Goal: Find specific page/section: Find specific page/section

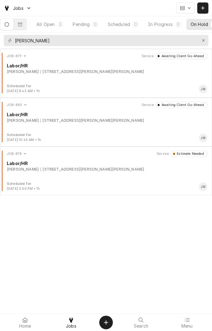
click at [126, 25] on div "Scheduled" at bounding box center [118, 24] width 22 height 6
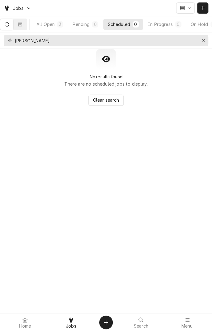
click at [52, 26] on div "All Open" at bounding box center [45, 24] width 18 height 6
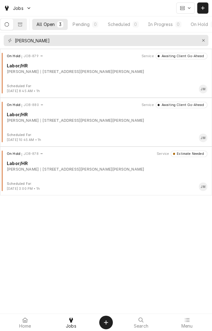
click at [13, 25] on button "Dynamic Content Wrapper" at bounding box center [6, 24] width 13 height 11
click at [87, 25] on div "Pending" at bounding box center [81, 24] width 17 height 6
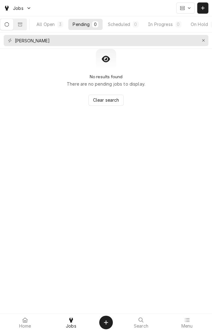
click at [124, 24] on div "Scheduled" at bounding box center [118, 24] width 22 height 6
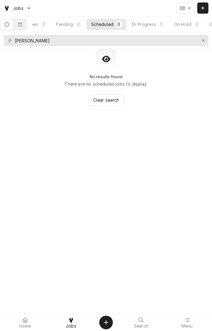
scroll to position [0, 57]
click at [183, 9] on icon "Dynamic Content Wrapper" at bounding box center [182, 8] width 4 height 4
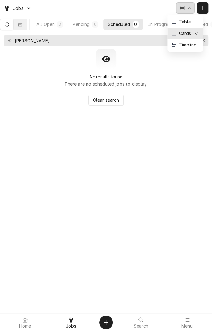
click at [187, 32] on div "Cards" at bounding box center [184, 33] width 14 height 6
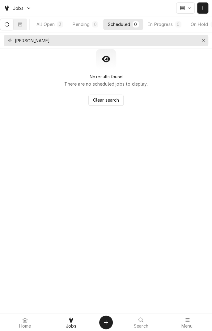
click at [187, 9] on div "Dynamic Content Wrapper" at bounding box center [188, 8] width 5 height 5
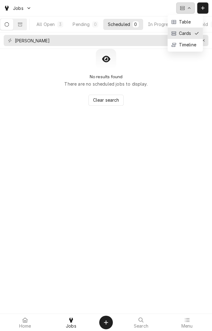
click at [190, 46] on div "Timeline" at bounding box center [186, 44] width 19 height 6
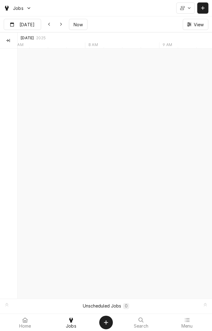
scroll to position [0, 3859]
click at [185, 7] on button "Dynamic Content Wrapper" at bounding box center [185, 7] width 19 height 11
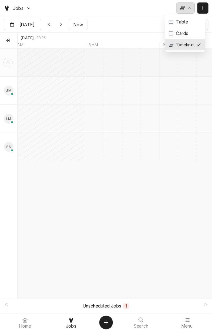
click at [186, 22] on div "Table" at bounding box center [180, 22] width 13 height 6
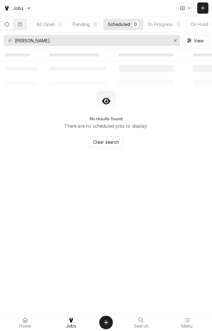
click at [185, 9] on div "Dynamic Content Wrapper" at bounding box center [182, 8] width 6 height 6
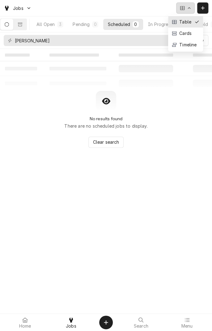
click at [183, 34] on div "Cards" at bounding box center [185, 33] width 14 height 6
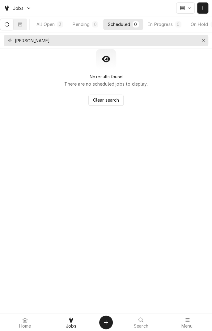
click at [49, 28] on button "All Open 3" at bounding box center [50, 24] width 36 height 11
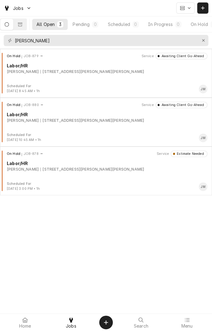
click at [126, 25] on div "Scheduled" at bounding box center [118, 24] width 22 height 6
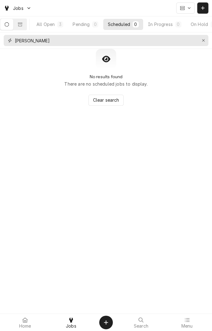
click at [67, 43] on input "[PERSON_NAME]" at bounding box center [106, 40] width 182 height 11
type input "L"
